Goal: Find specific page/section: Find specific page/section

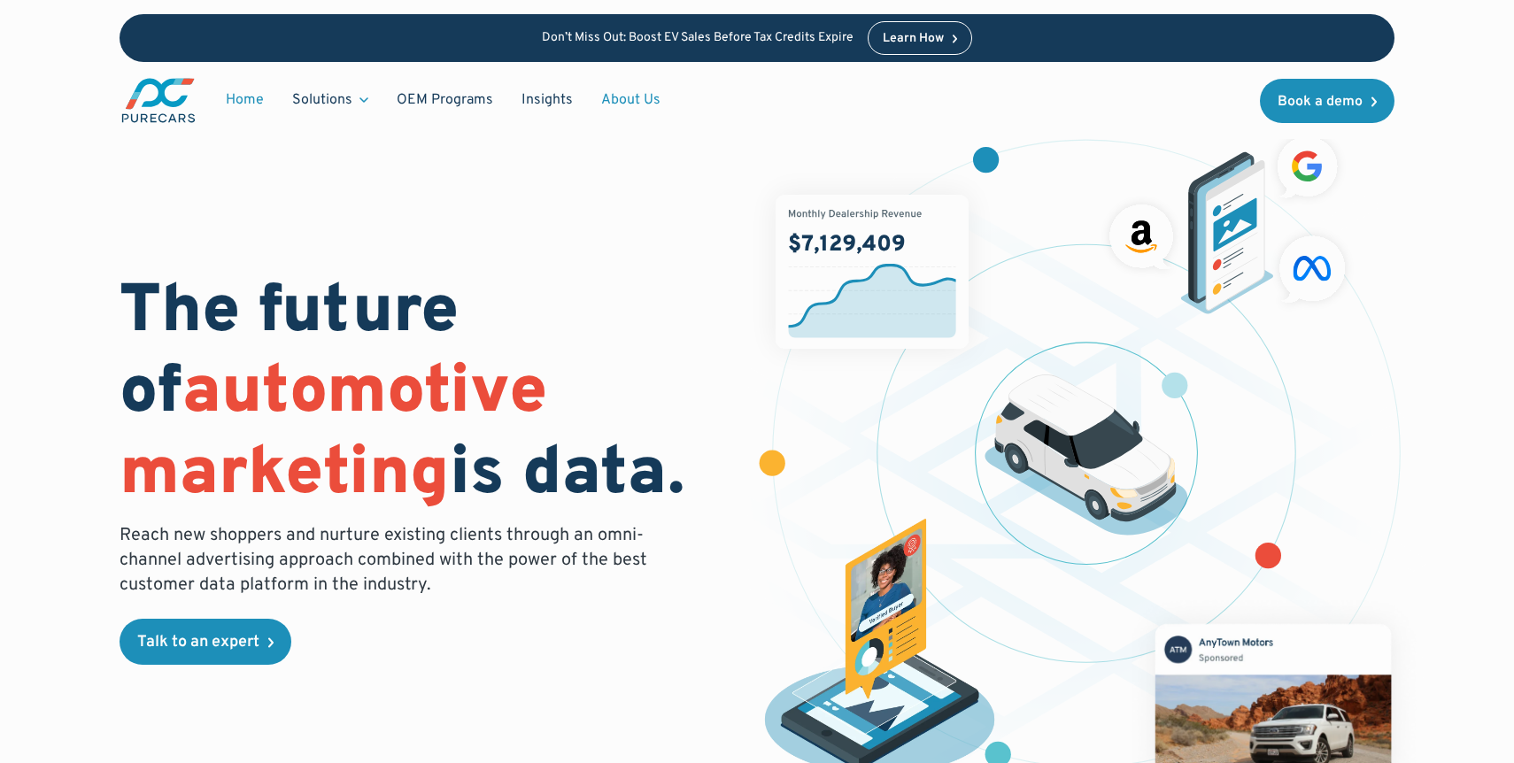
click at [618, 95] on link "About Us" at bounding box center [631, 100] width 88 height 34
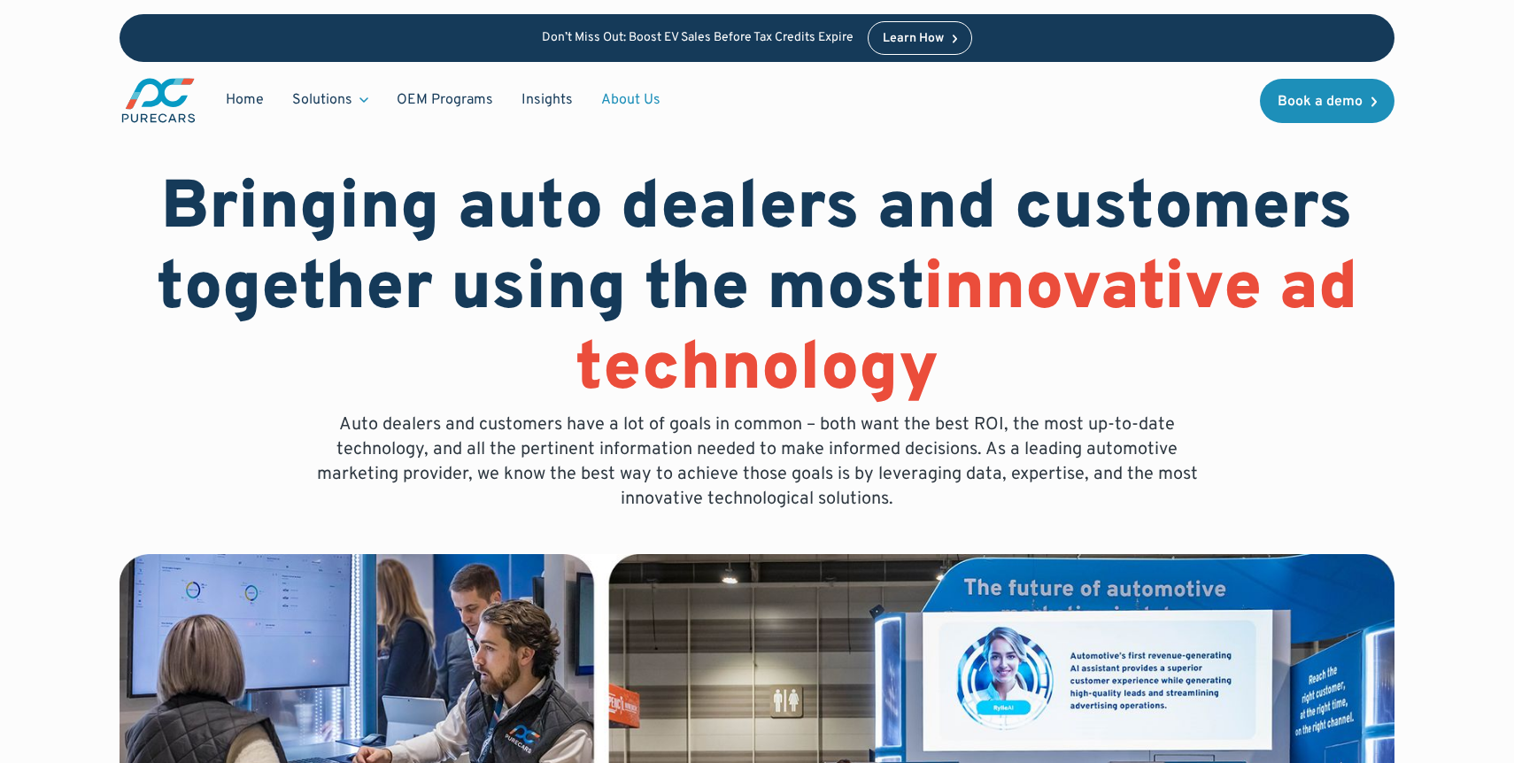
click at [655, 100] on link "About Us" at bounding box center [631, 100] width 88 height 34
click at [637, 97] on link "About Us" at bounding box center [631, 100] width 88 height 34
click at [620, 96] on link "About Us" at bounding box center [631, 100] width 88 height 34
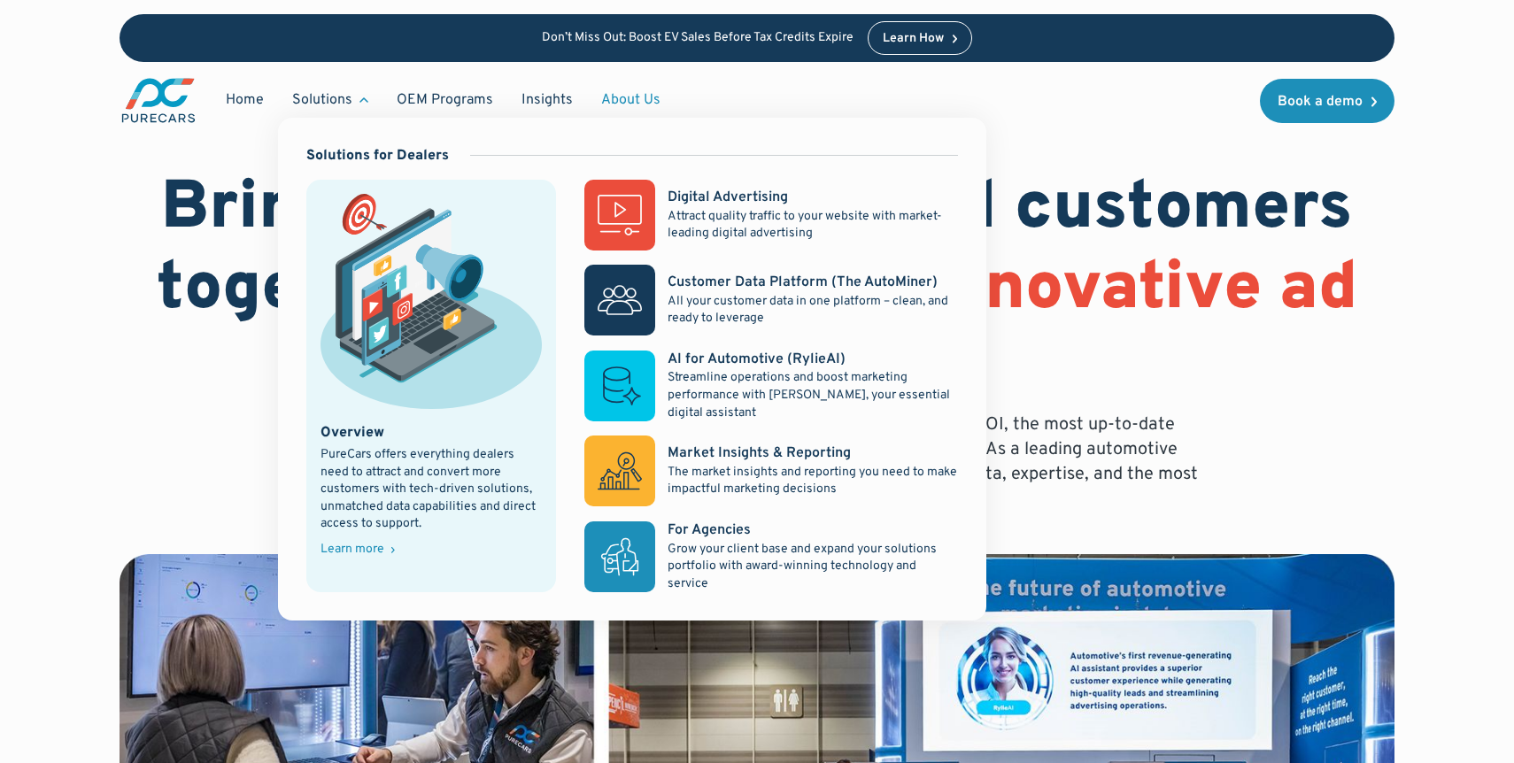
click at [364, 99] on icon at bounding box center [363, 99] width 9 height 5
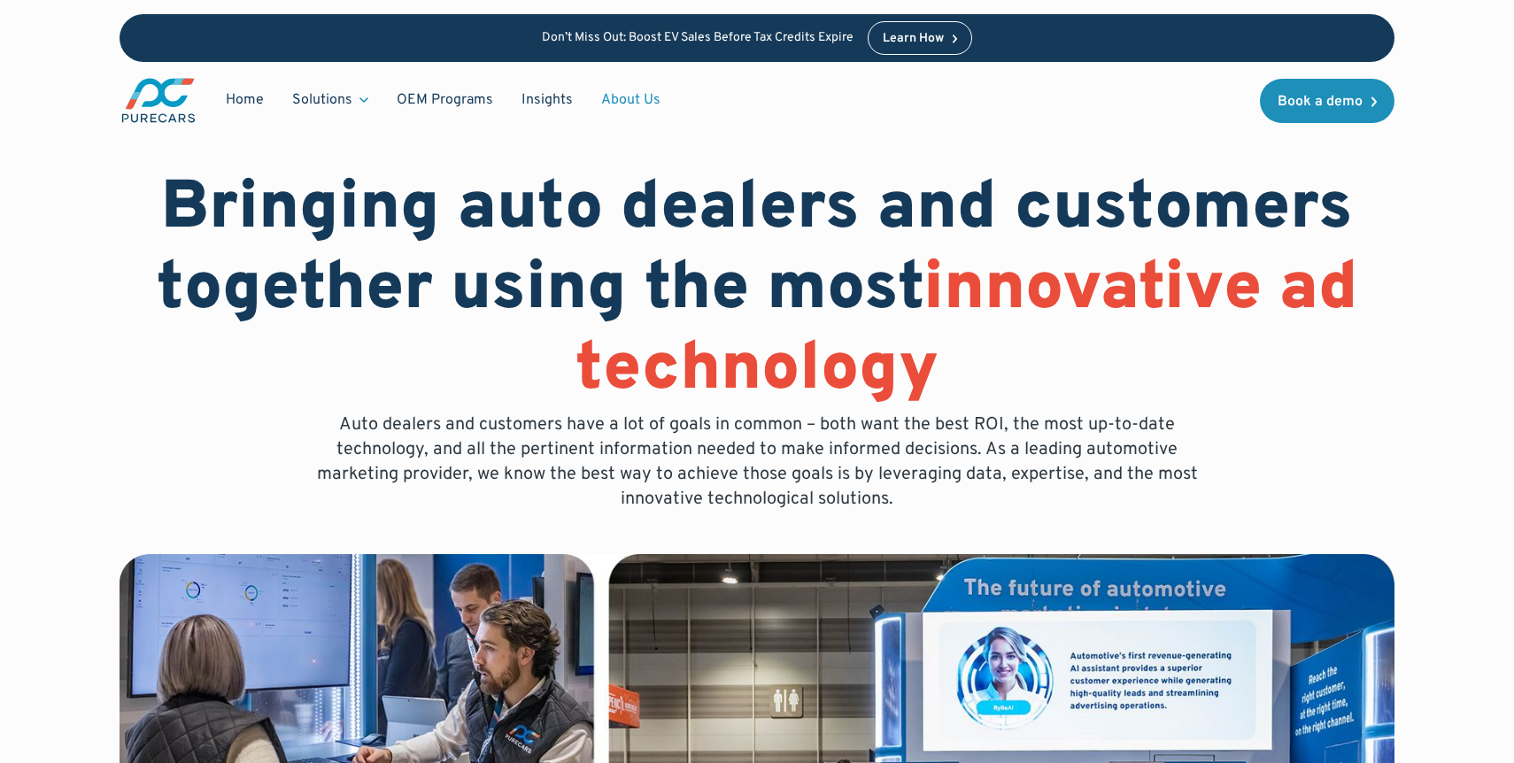
click at [364, 99] on icon at bounding box center [363, 100] width 7 height 4
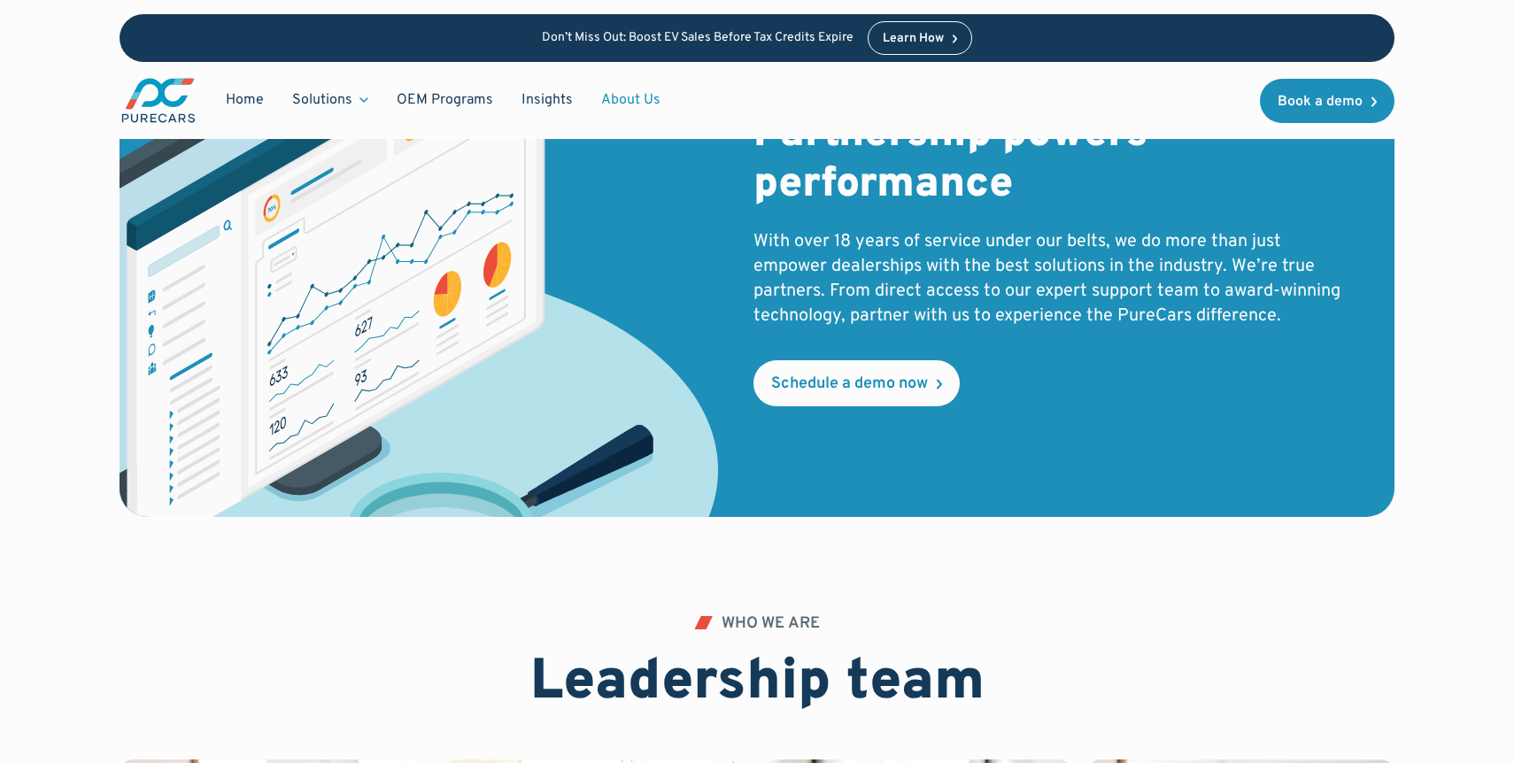
scroll to position [3251, 0]
